Goal: Transaction & Acquisition: Obtain resource

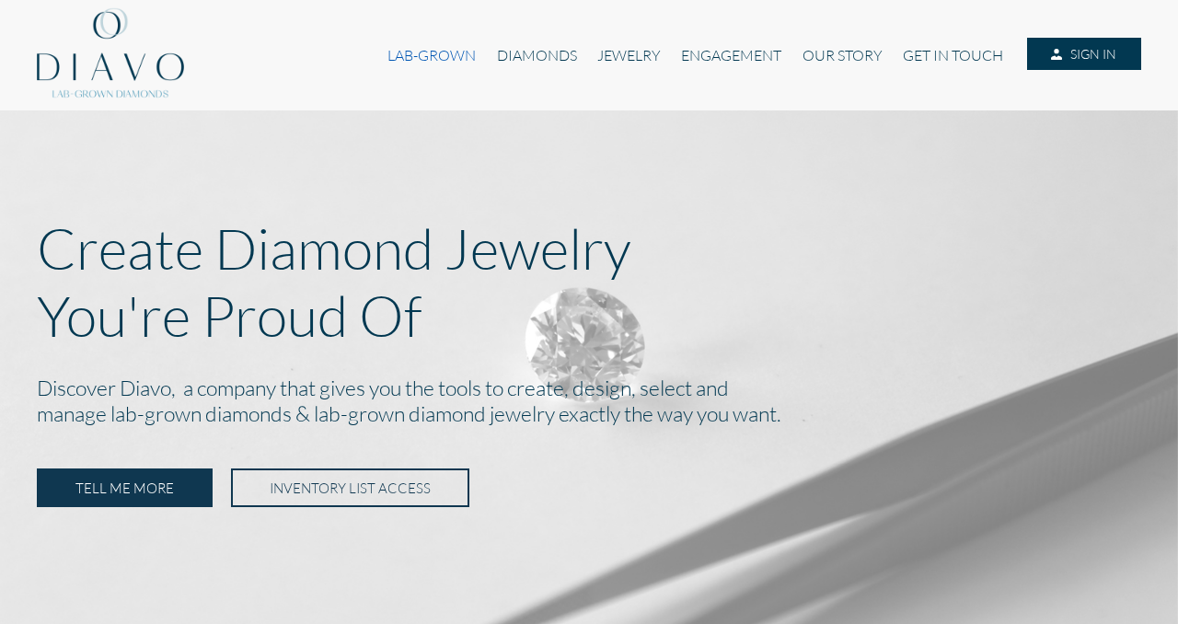
click at [426, 52] on link "LAB-GROWN" at bounding box center [431, 55] width 109 height 35
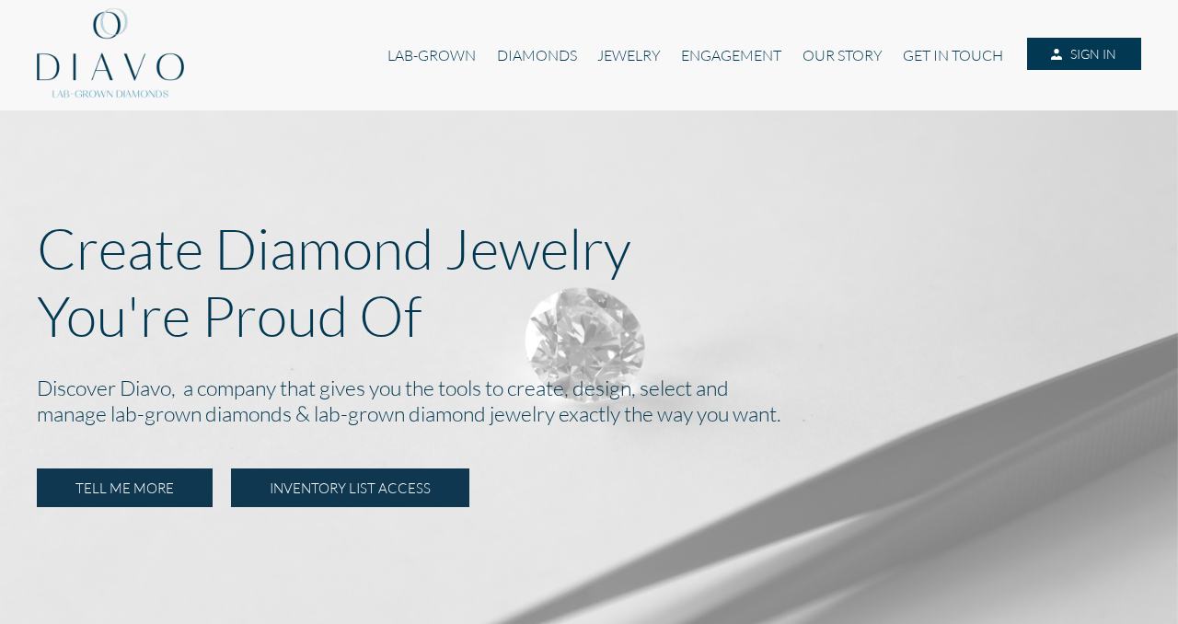
click at [399, 490] on link "INVENTORY LIST ACCESS" at bounding box center [350, 487] width 238 height 39
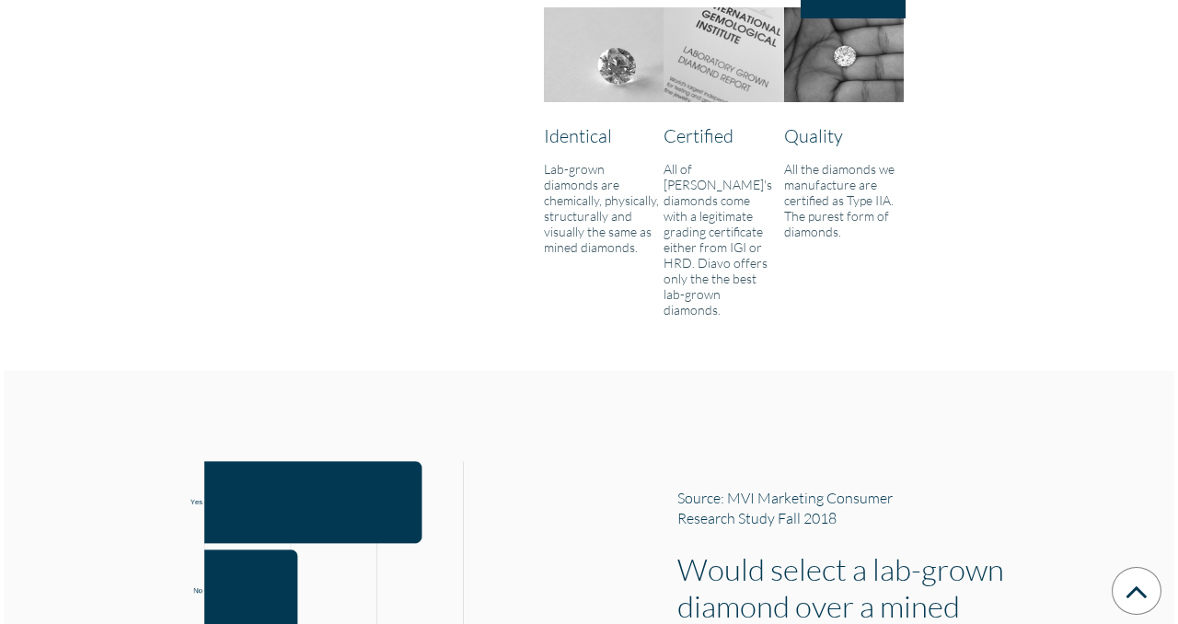
scroll to position [1593, 0]
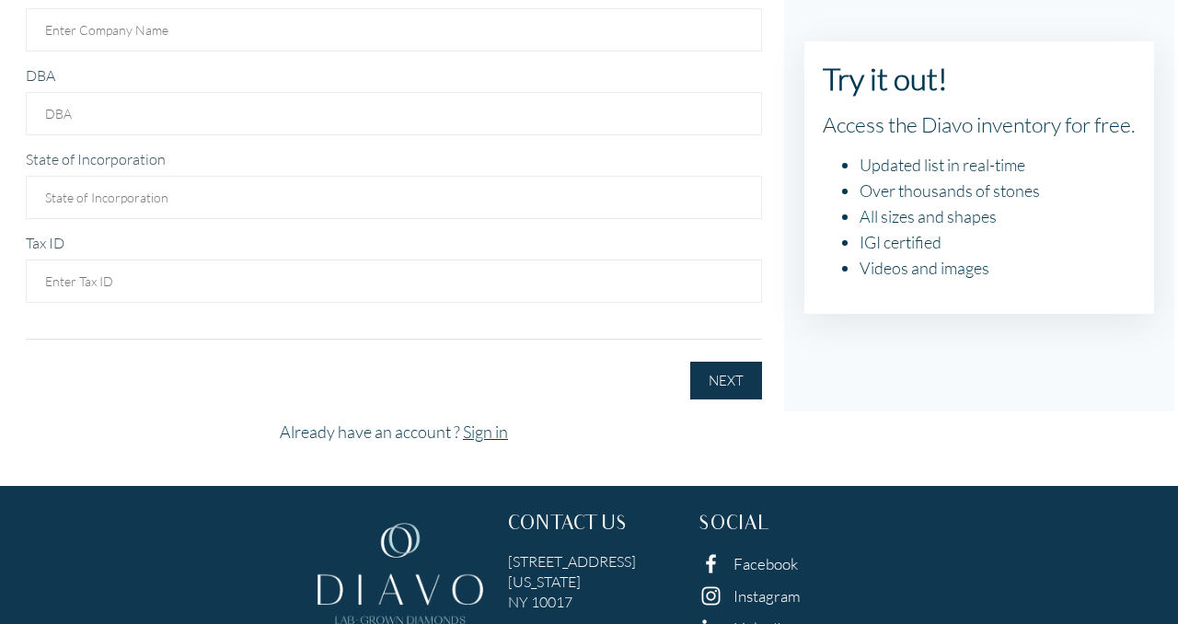
scroll to position [357, 0]
